Goal: Task Accomplishment & Management: Complete application form

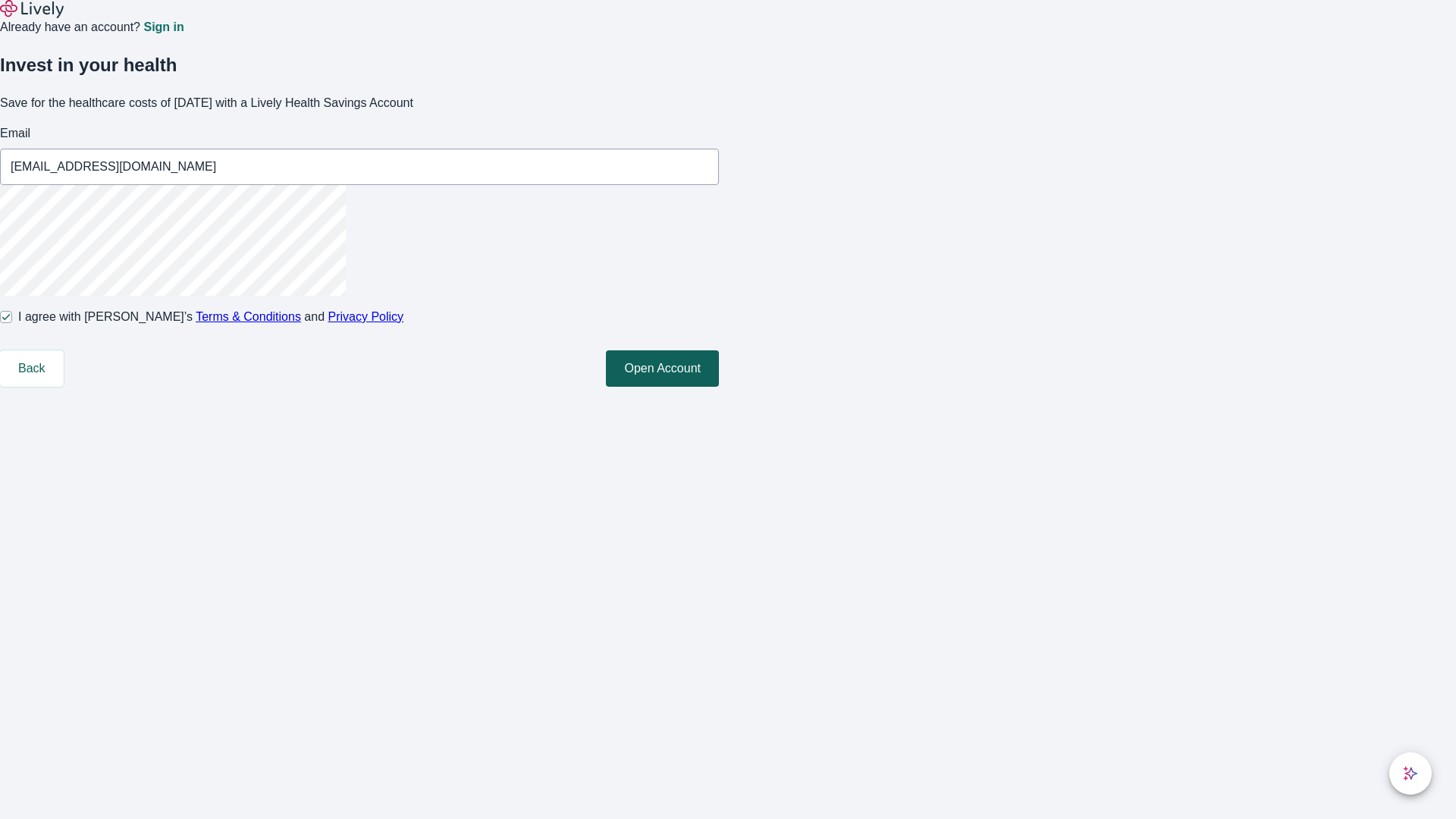
click at [719, 387] on button "Open Account" at bounding box center [662, 369] width 113 height 36
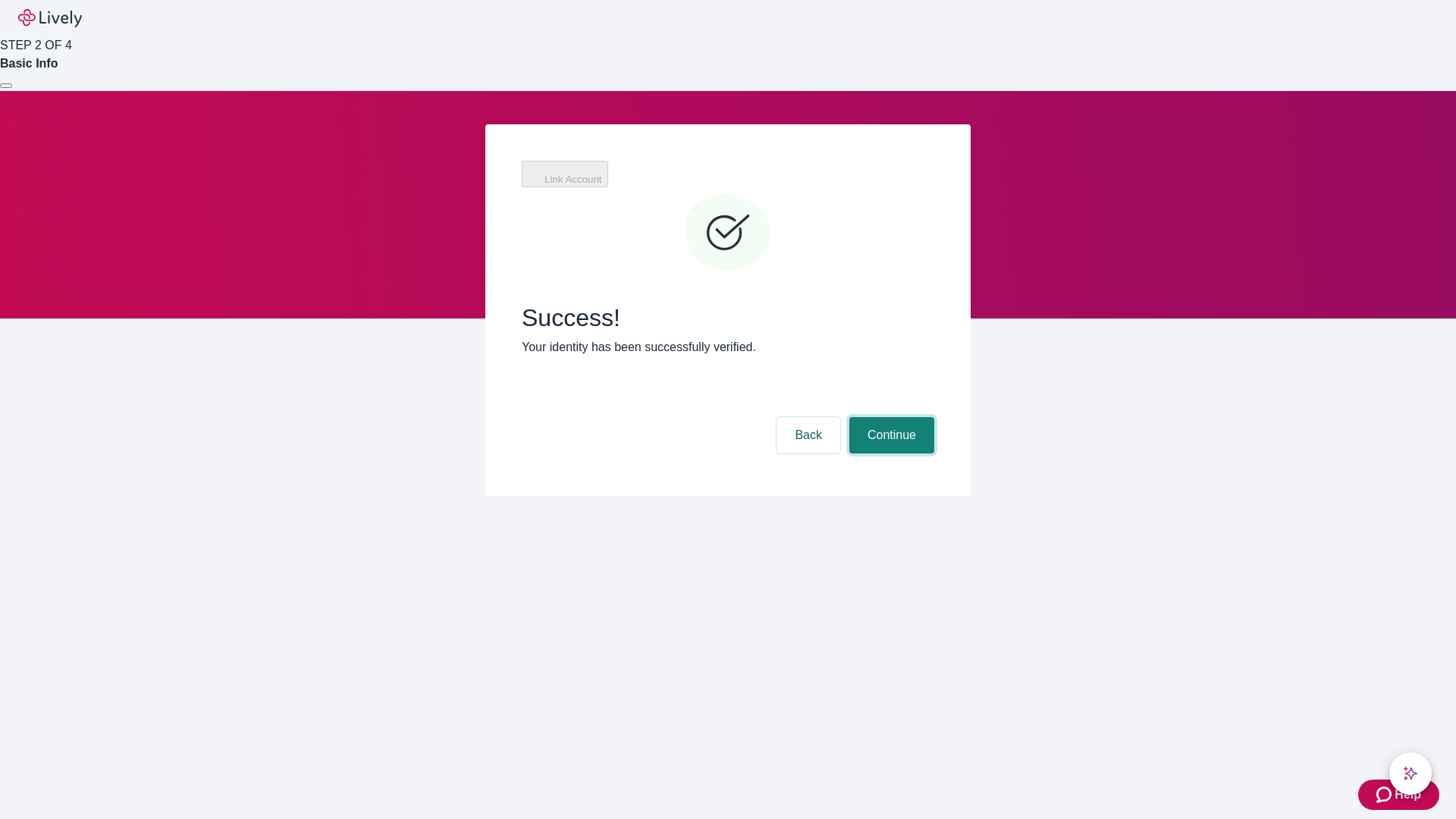
click at [889, 417] on button "Continue" at bounding box center [891, 435] width 85 height 36
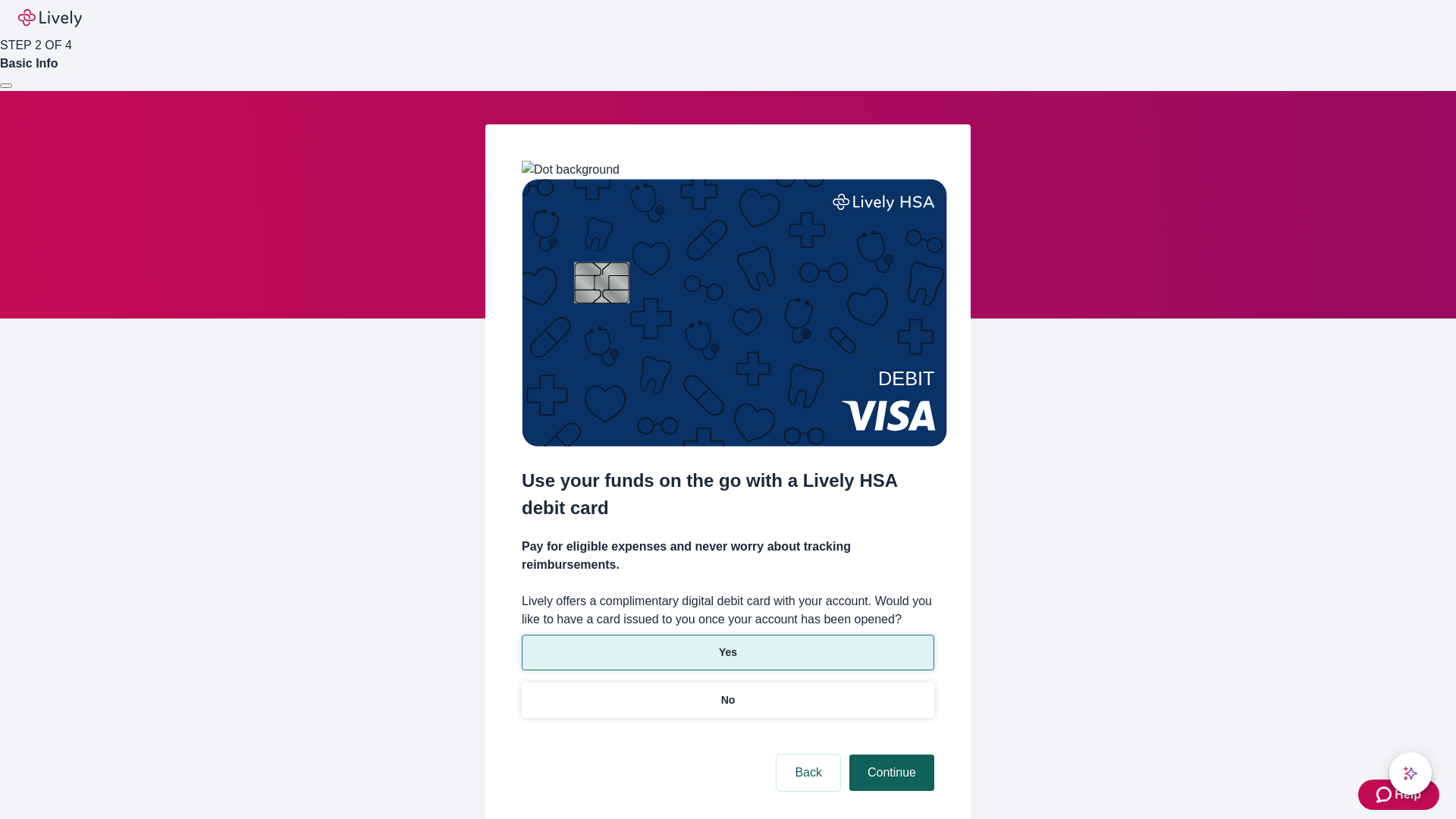
click at [728, 645] on p "Yes" at bounding box center [728, 653] width 18 height 16
click at [889, 754] on button "Continue" at bounding box center [891, 772] width 85 height 36
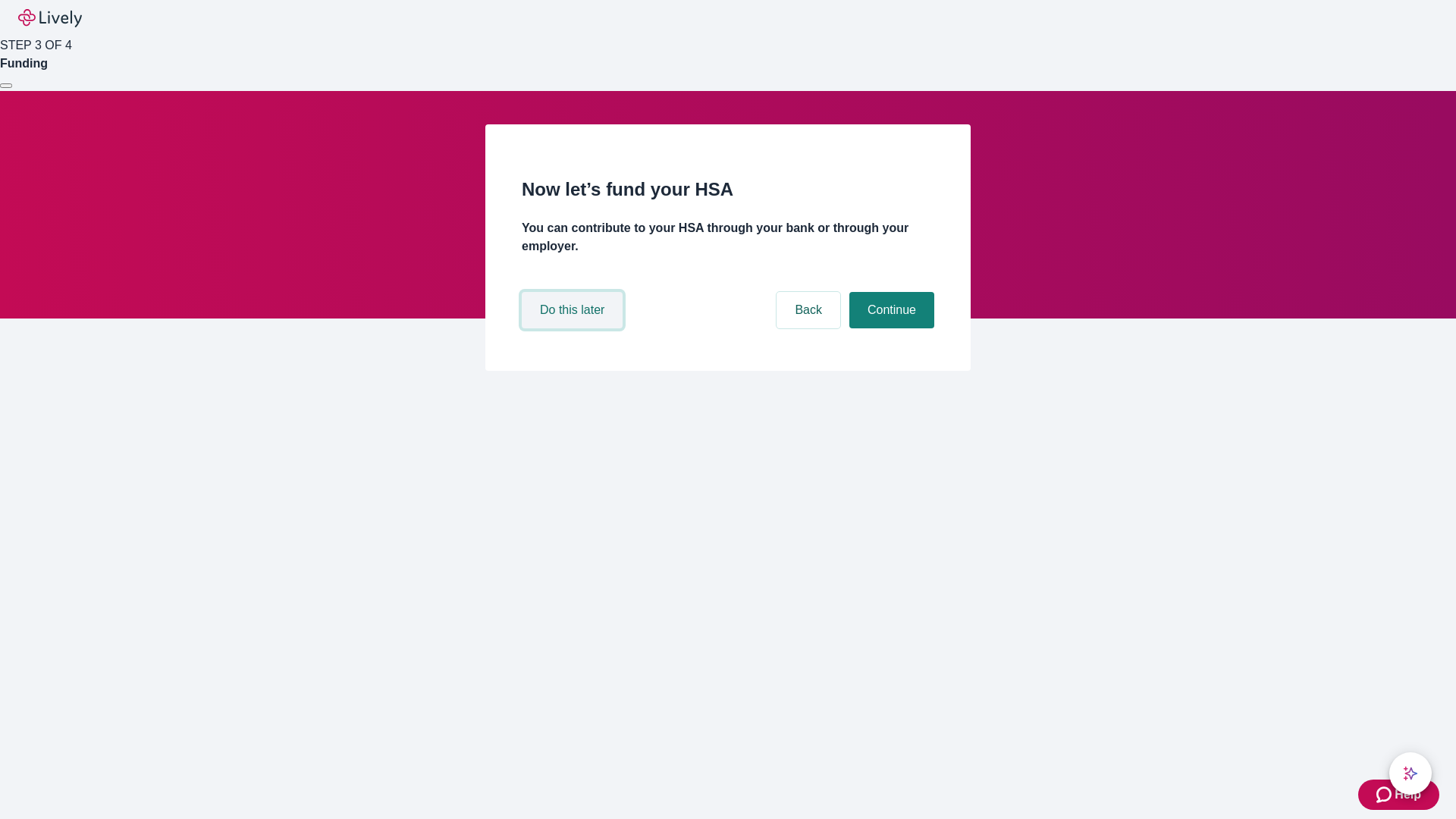
click at [574, 329] on button "Do this later" at bounding box center [572, 310] width 101 height 36
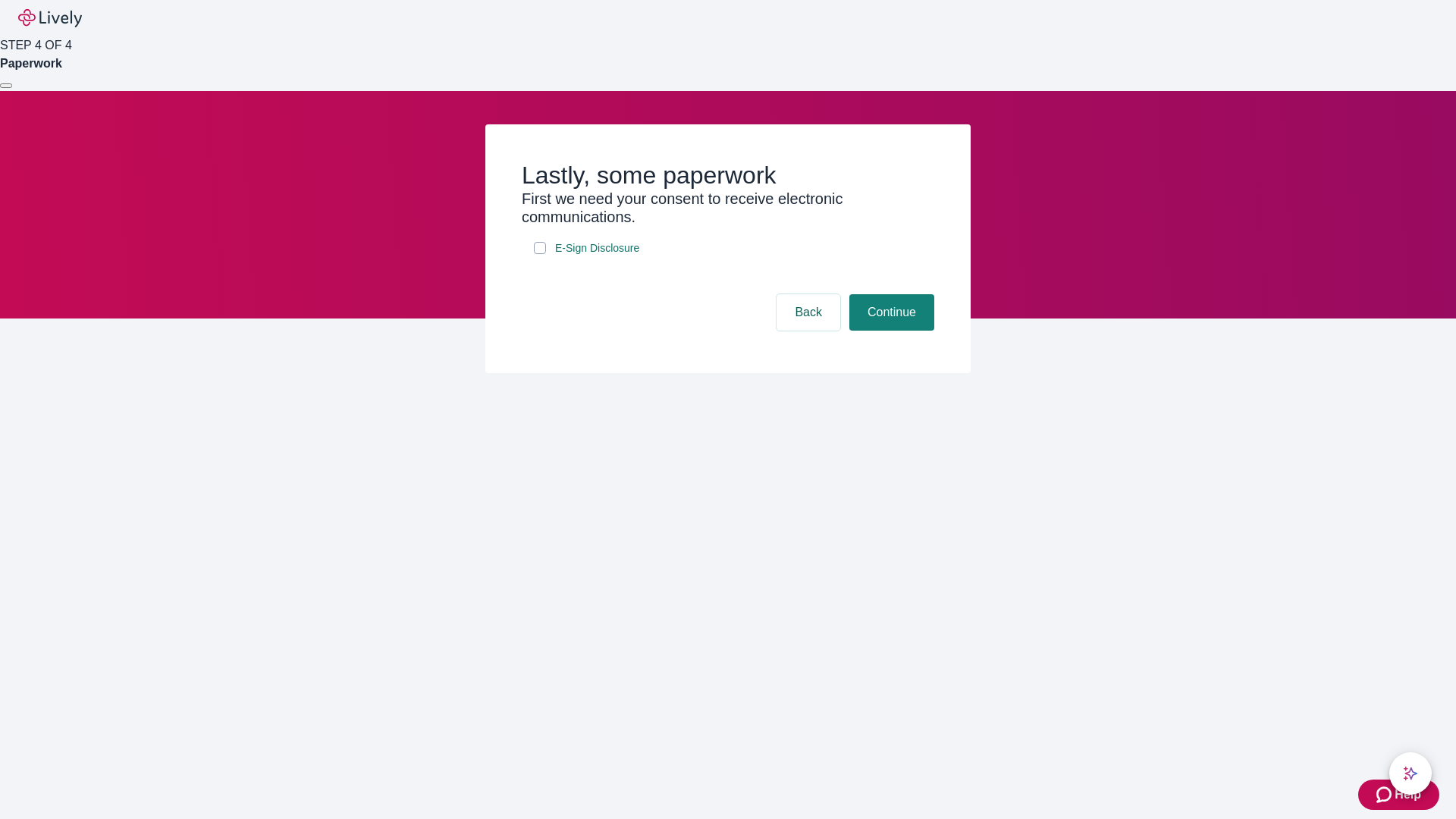
click at [539, 254] on input "E-Sign Disclosure" at bounding box center [539, 248] width 12 height 12
checkbox input "true"
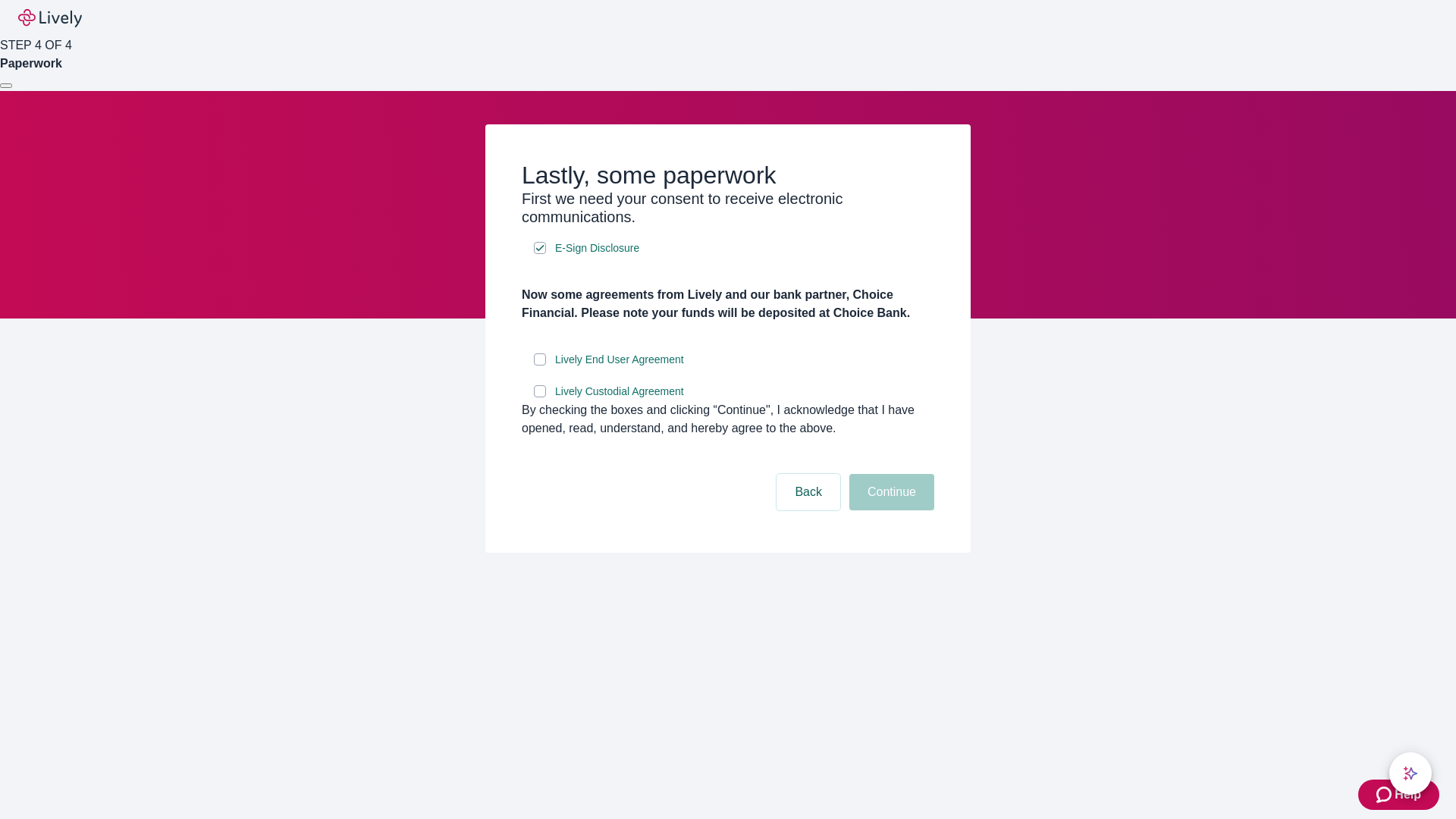
click at [539, 366] on input "Lively End User Agreement" at bounding box center [539, 359] width 12 height 12
checkbox input "true"
click at [539, 397] on input "Lively Custodial Agreement" at bounding box center [539, 391] width 12 height 12
checkbox input "true"
click at [889, 510] on button "Continue" at bounding box center [891, 492] width 85 height 36
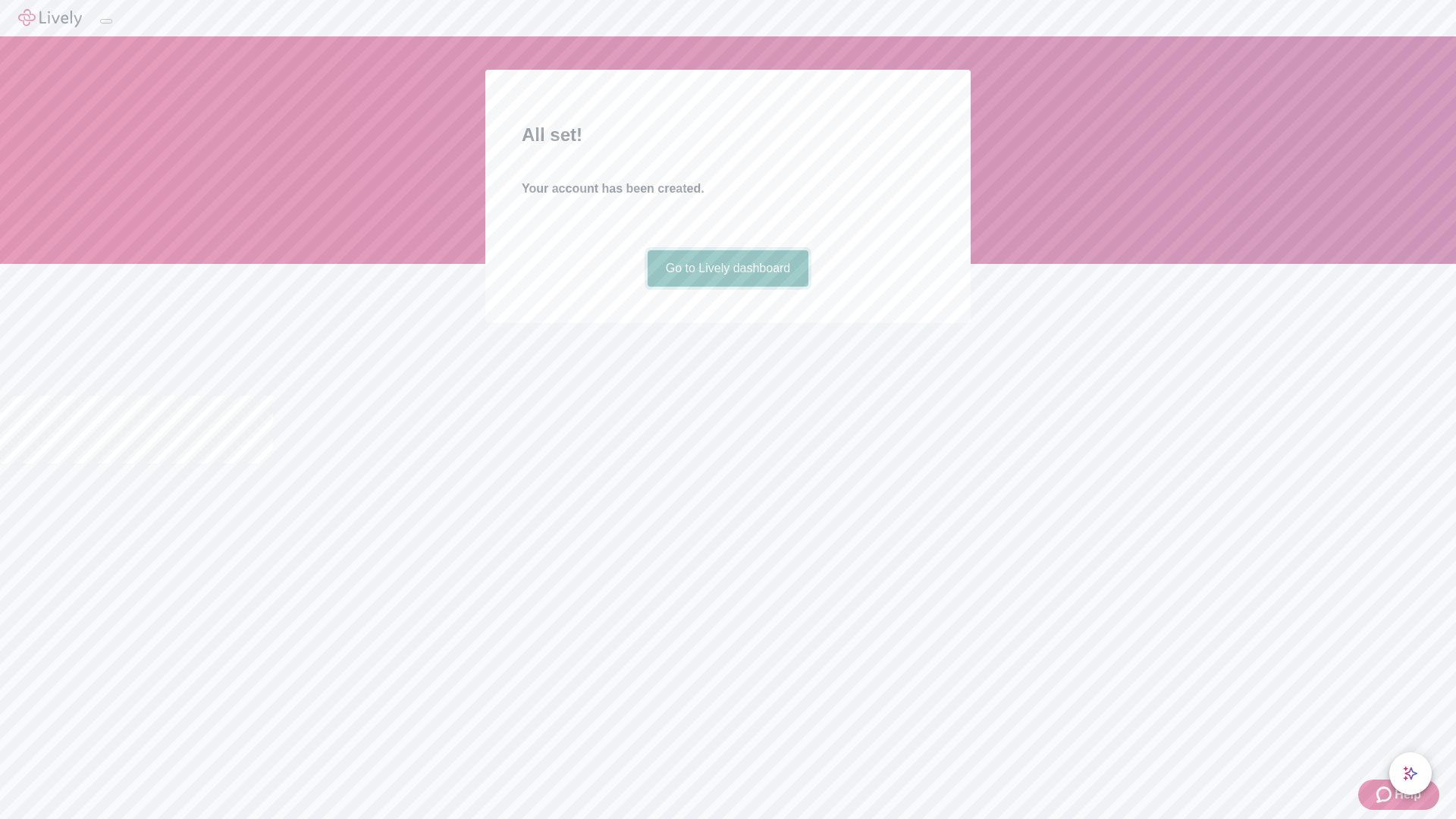
click at [728, 287] on link "Go to Lively dashboard" at bounding box center [728, 268] width 161 height 36
